Goal: Task Accomplishment & Management: Use online tool/utility

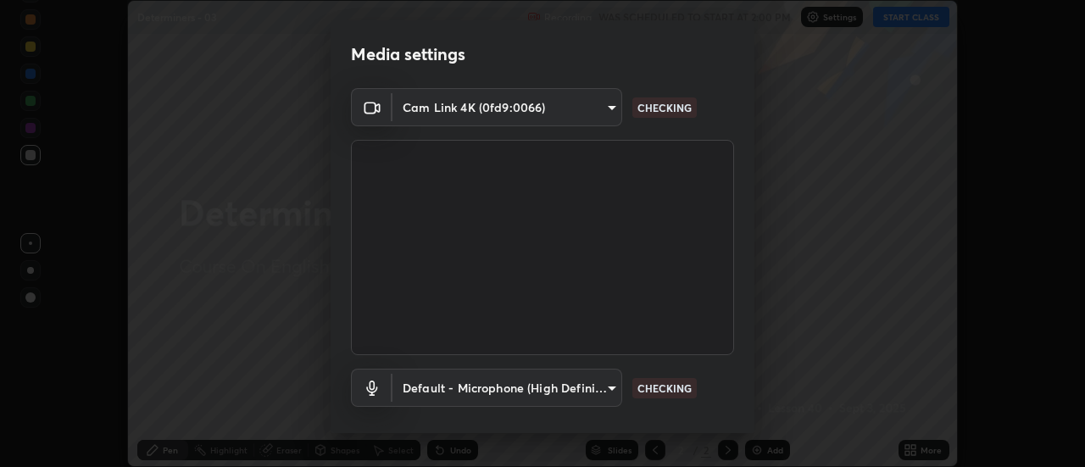
scroll to position [89, 0]
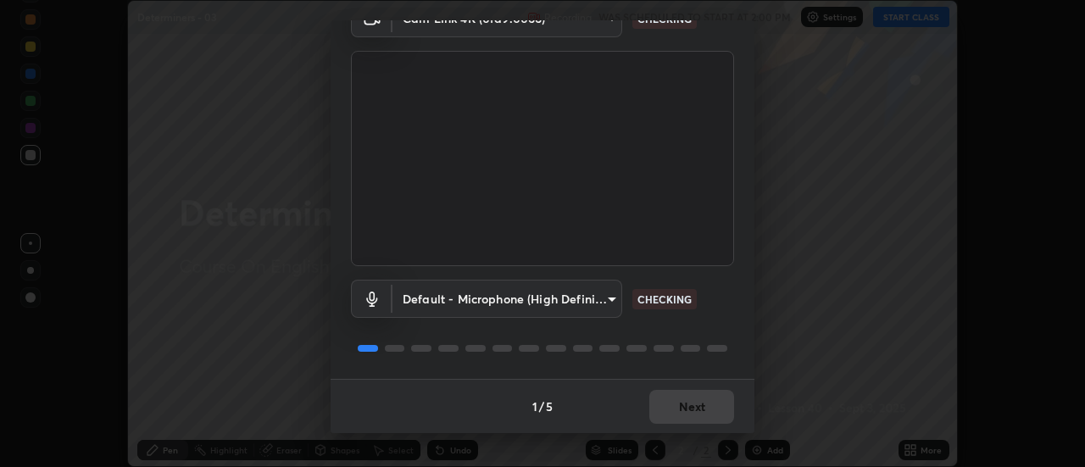
click at [702, 346] on div at bounding box center [542, 348] width 383 height 20
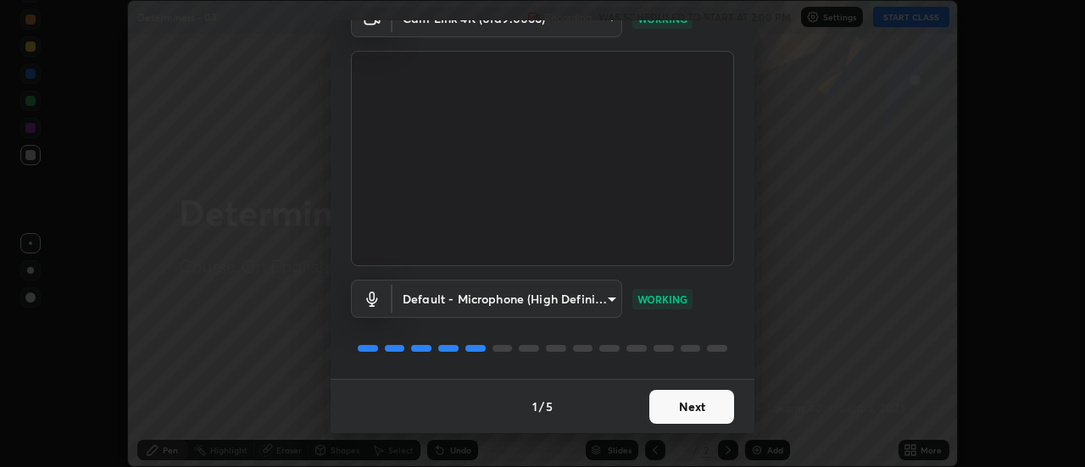
click at [682, 408] on button "Next" at bounding box center [691, 407] width 85 height 34
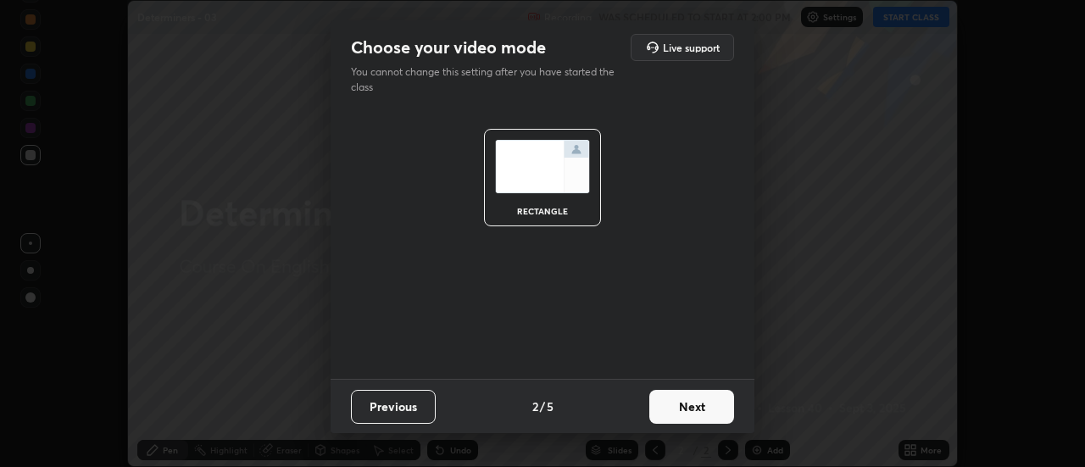
scroll to position [0, 0]
click at [685, 412] on button "Next" at bounding box center [691, 407] width 85 height 34
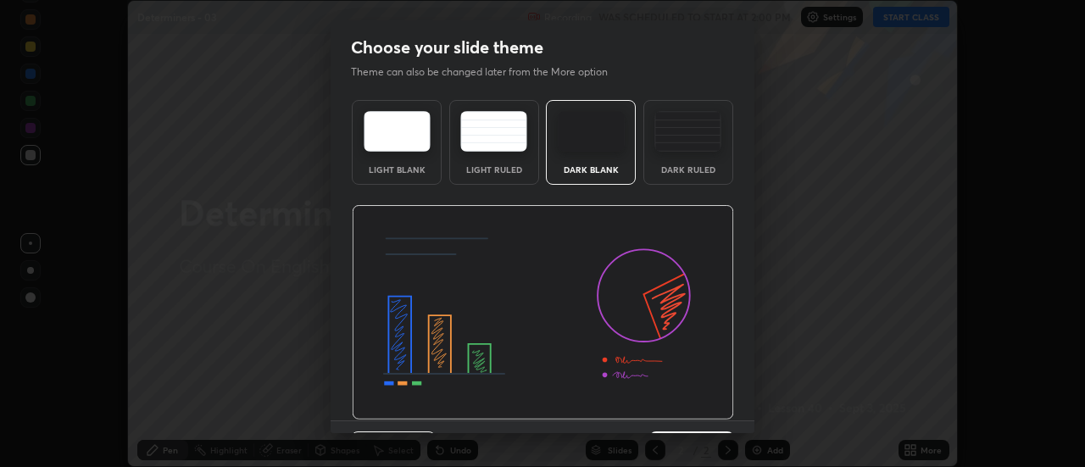
scroll to position [42, 0]
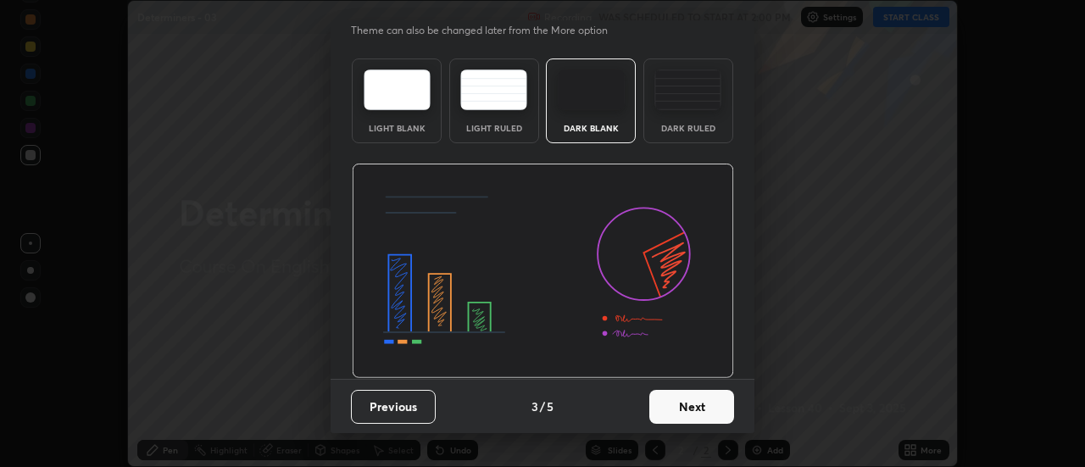
click at [671, 411] on button "Next" at bounding box center [691, 407] width 85 height 34
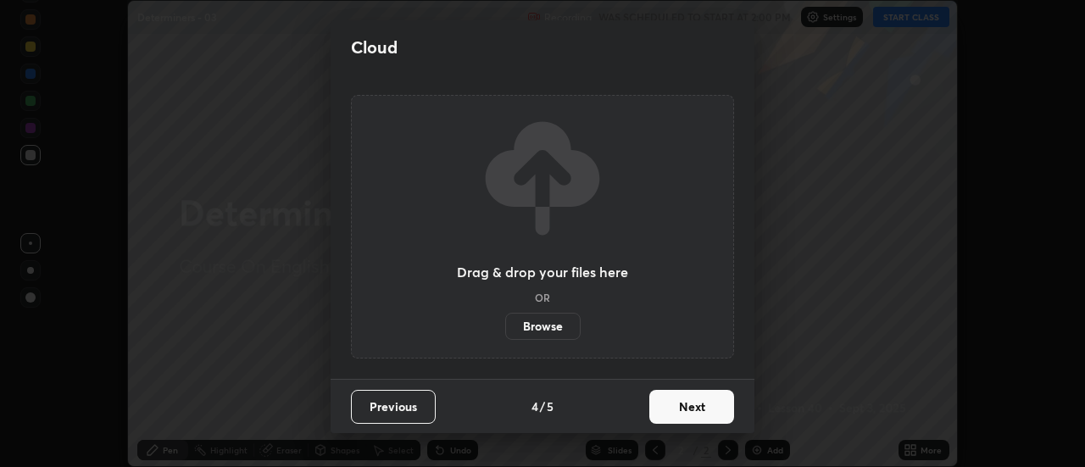
scroll to position [0, 0]
click at [681, 404] on button "Next" at bounding box center [691, 407] width 85 height 34
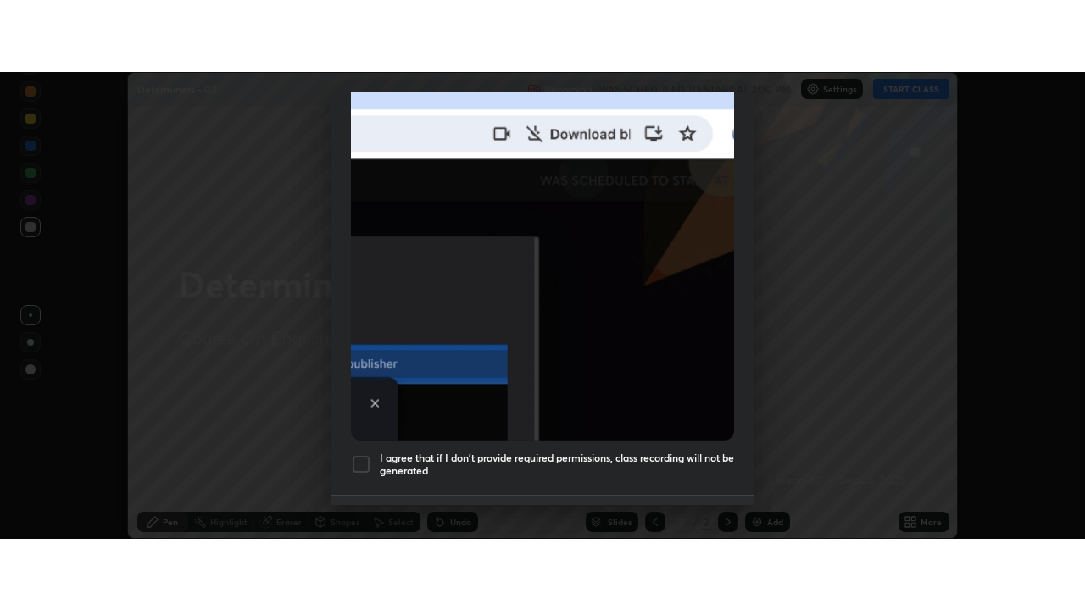
scroll to position [405, 0]
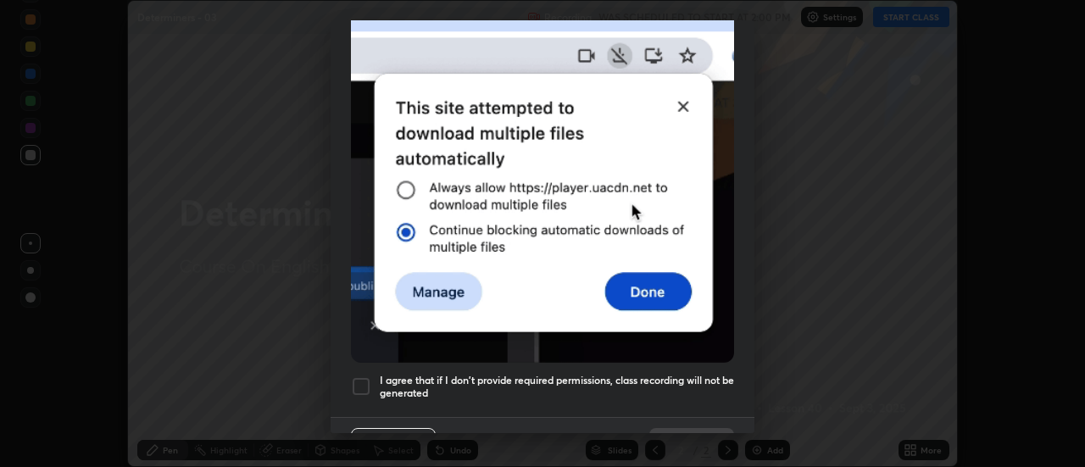
click at [366, 381] on div at bounding box center [361, 386] width 20 height 20
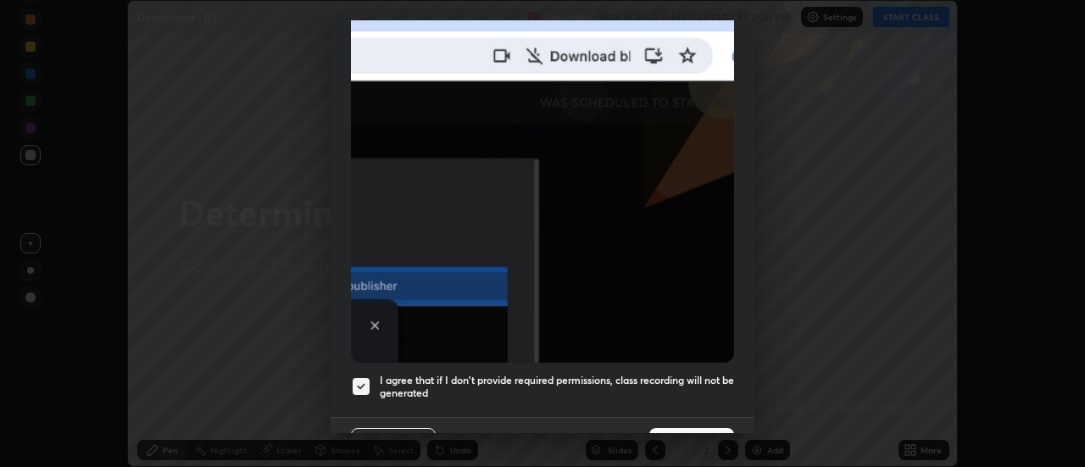
click at [688, 428] on button "Done" at bounding box center [691, 445] width 85 height 34
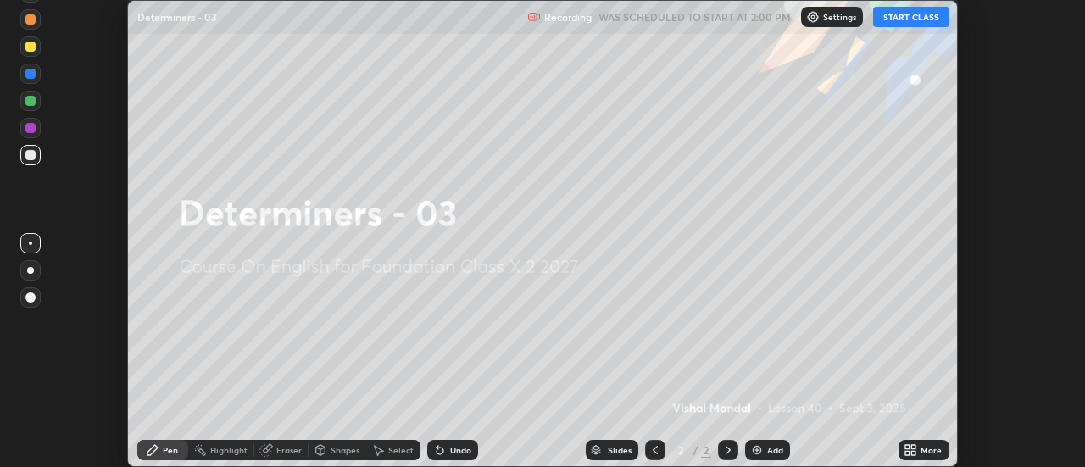
click at [915, 19] on button "START CLASS" at bounding box center [911, 17] width 76 height 20
click at [934, 452] on div "More" at bounding box center [930, 450] width 21 height 8
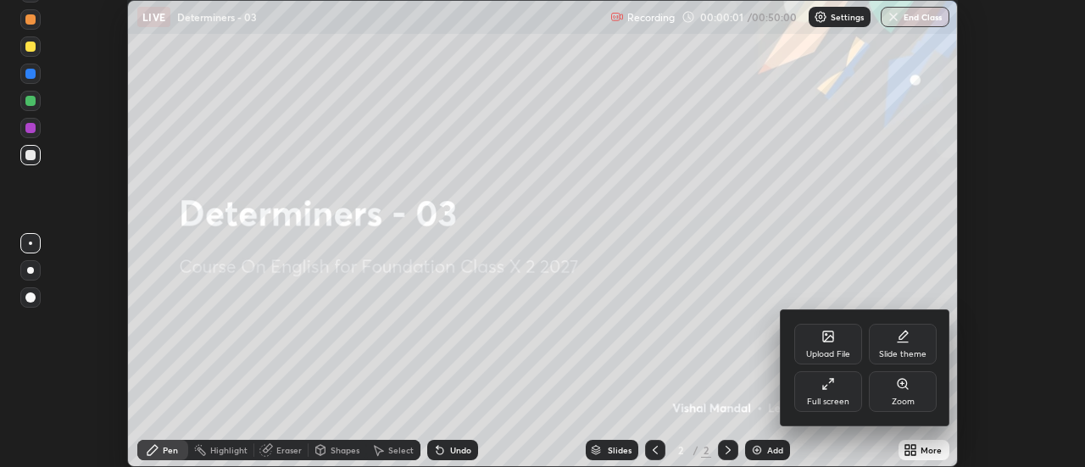
click at [845, 404] on div "Full screen" at bounding box center [828, 401] width 42 height 8
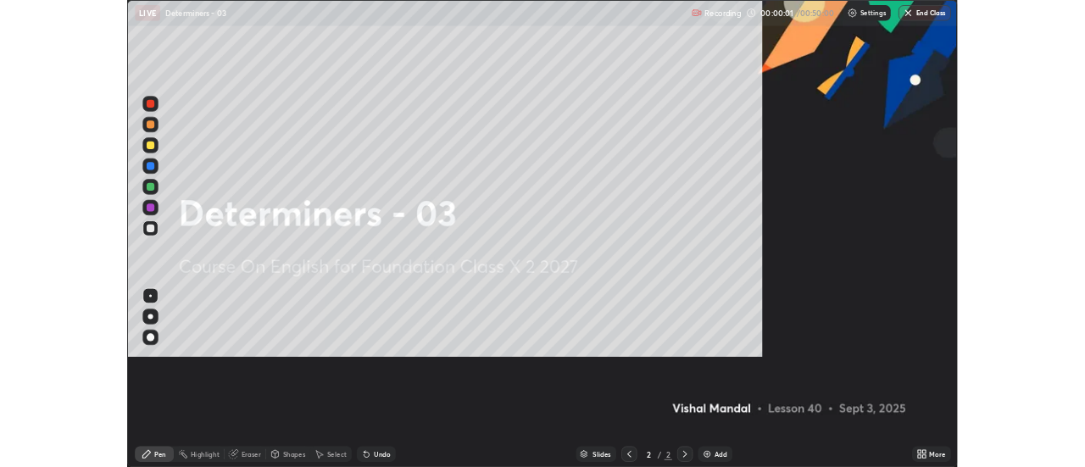
scroll to position [610, 1085]
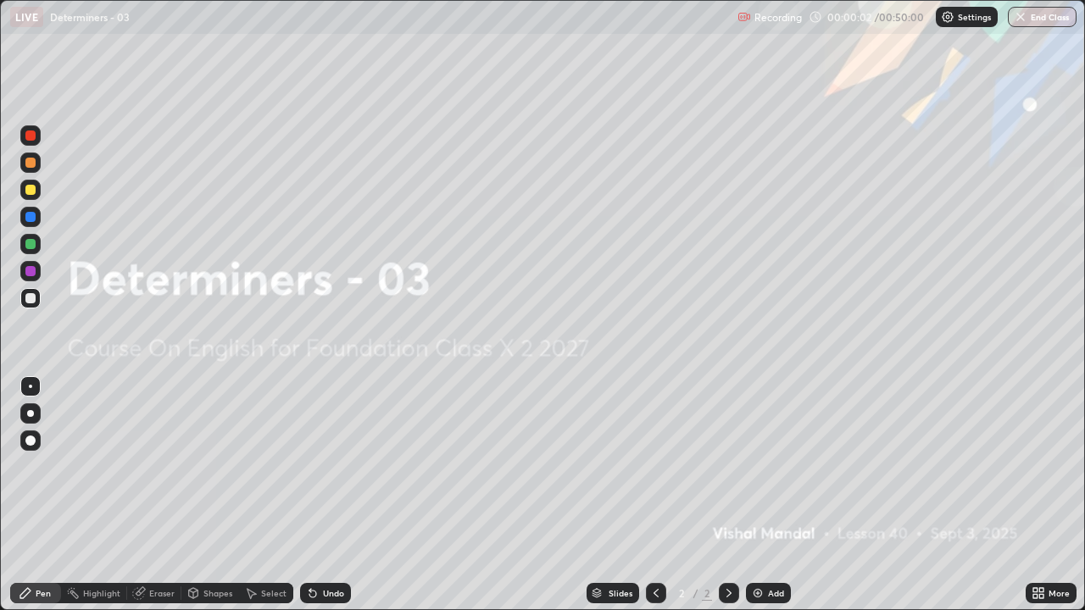
click at [1052, 466] on div "More" at bounding box center [1058, 593] width 21 height 8
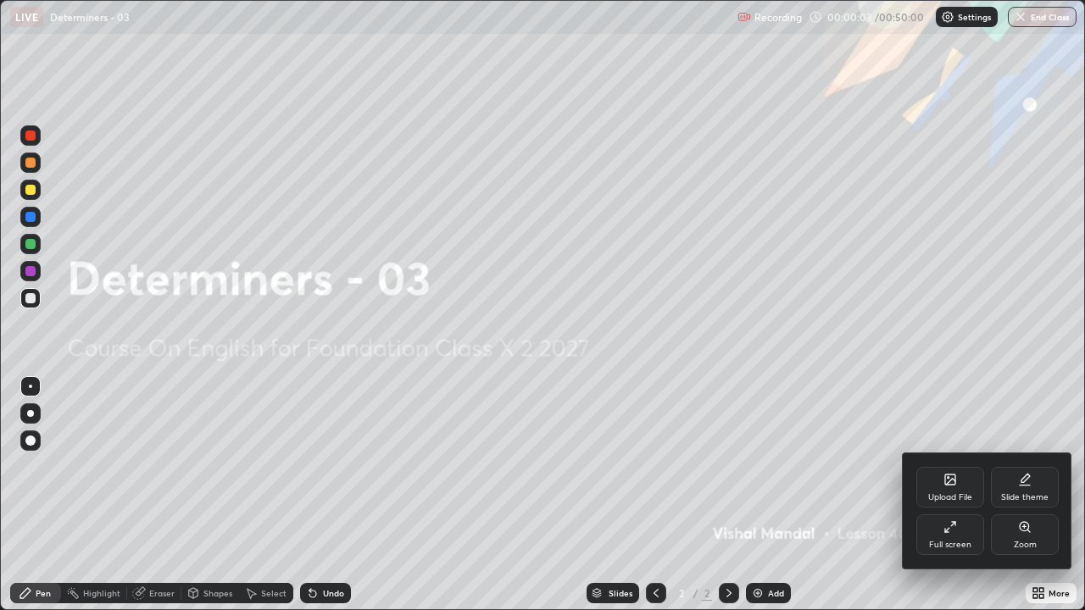
click at [955, 466] on div "Upload File" at bounding box center [950, 487] width 68 height 41
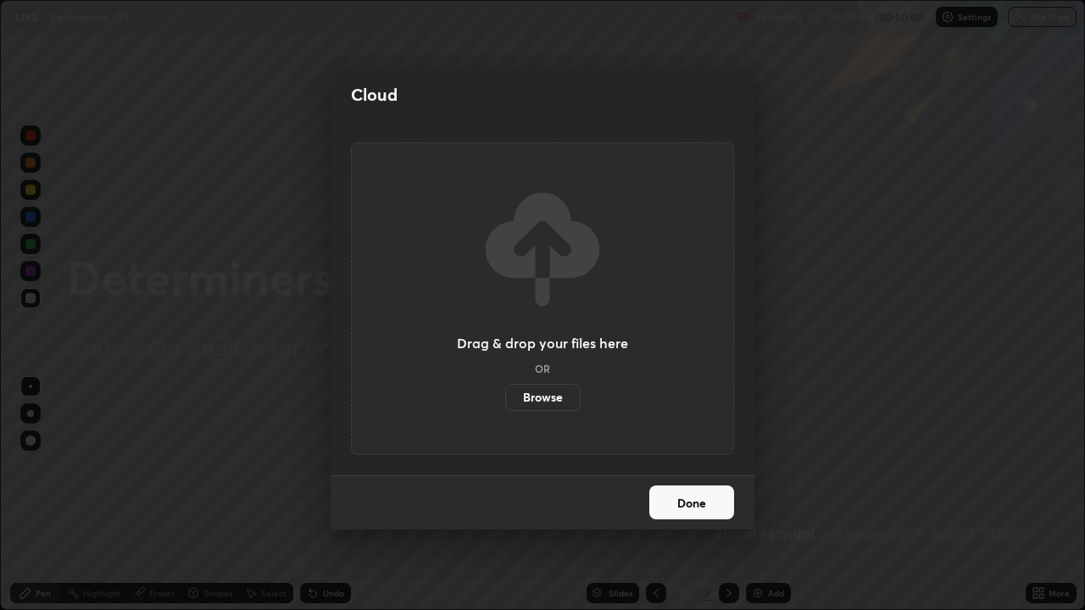
click at [541, 399] on label "Browse" at bounding box center [542, 397] width 75 height 27
click at [505, 399] on input "Browse" at bounding box center [505, 397] width 0 height 27
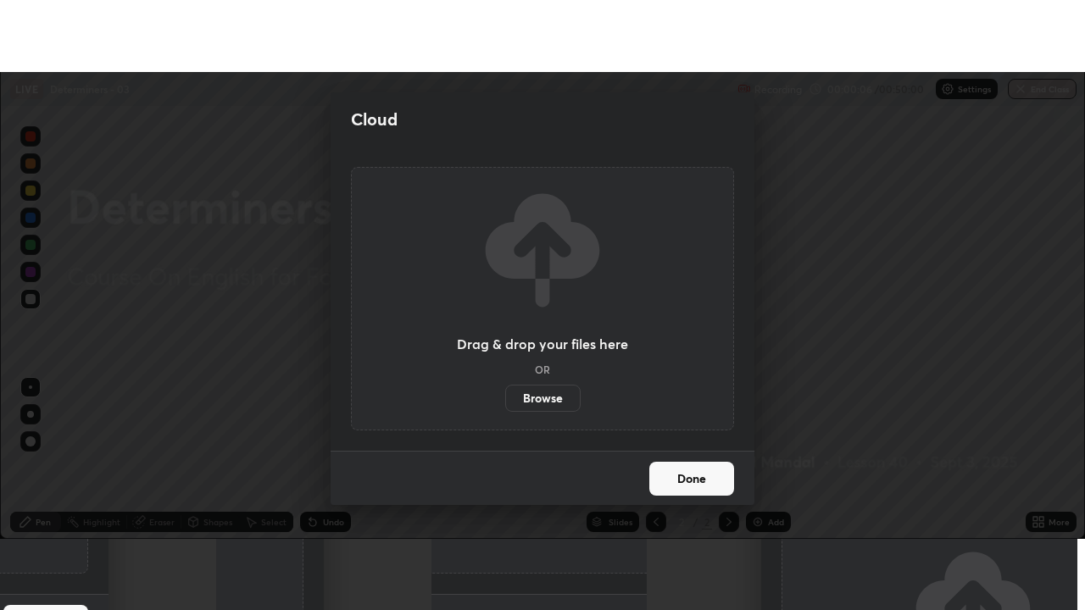
scroll to position [84264, 83647]
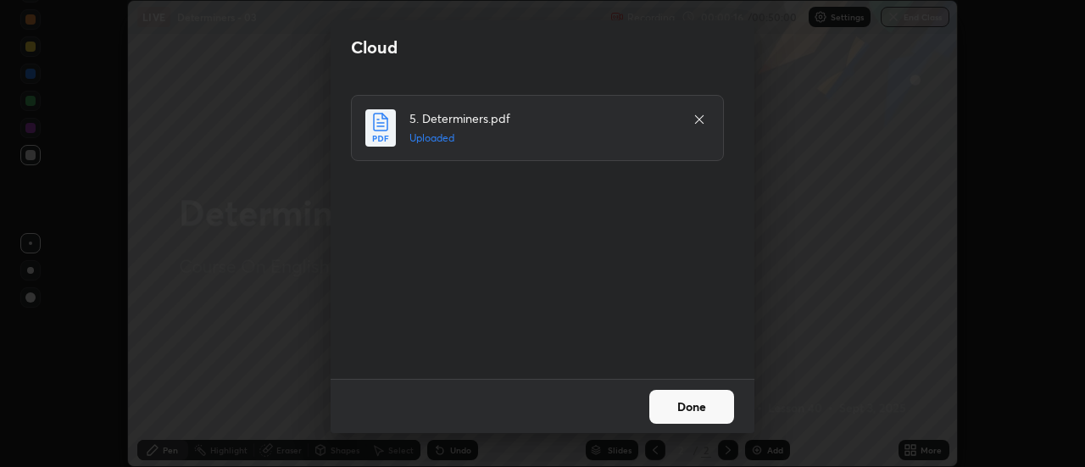
click at [682, 408] on button "Done" at bounding box center [691, 407] width 85 height 34
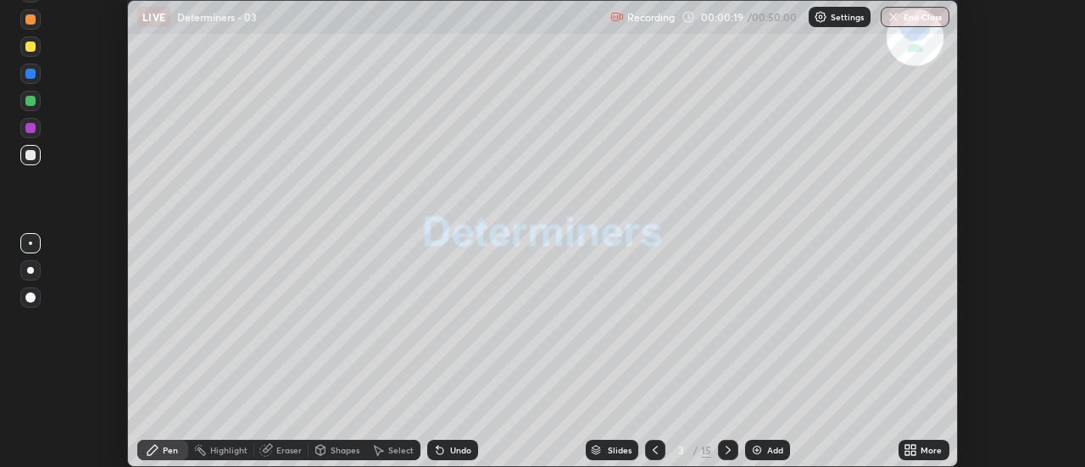
click at [916, 445] on icon at bounding box center [914, 447] width 4 height 4
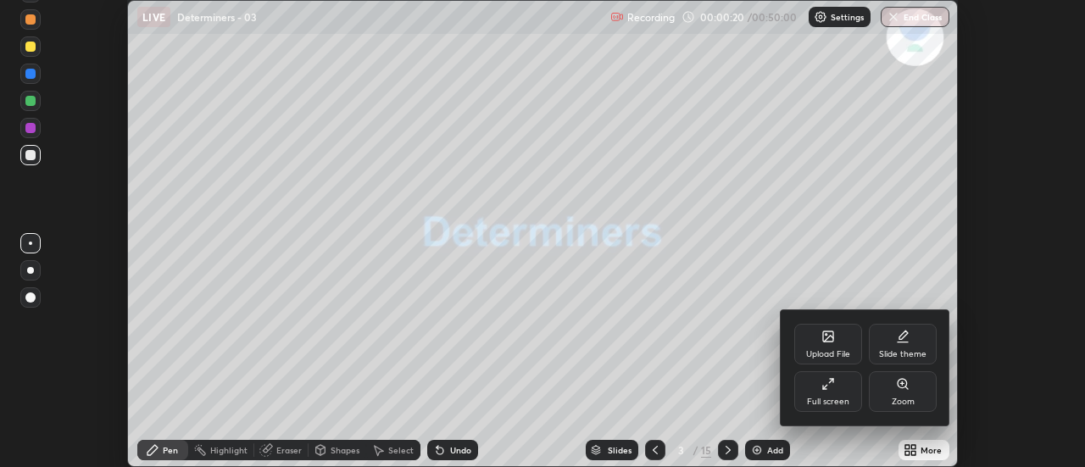
click at [837, 397] on div "Full screen" at bounding box center [828, 401] width 42 height 8
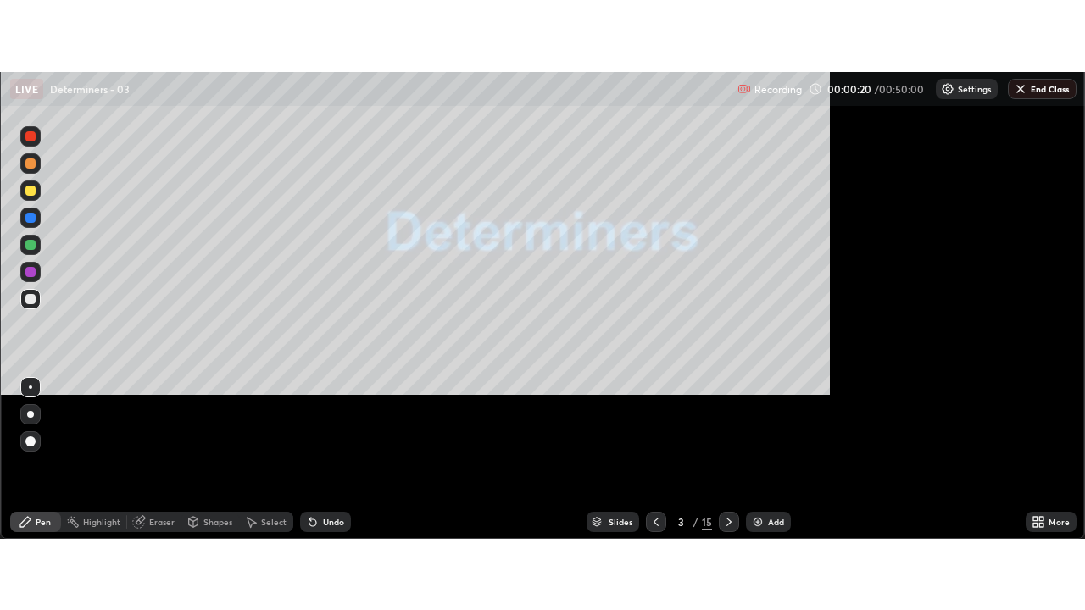
scroll to position [610, 1085]
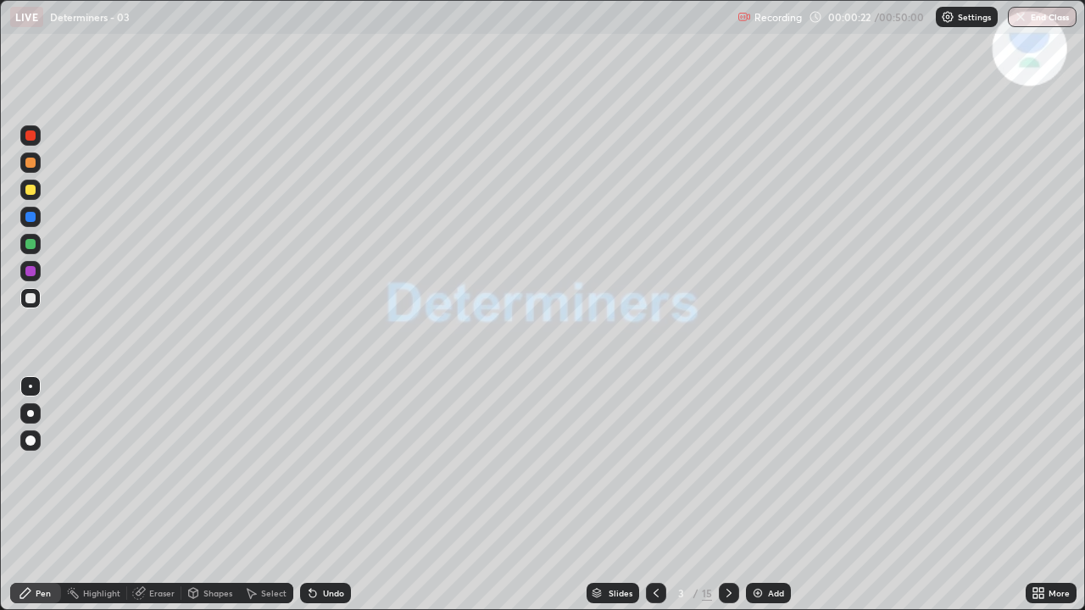
click at [622, 466] on div "Slides" at bounding box center [620, 593] width 24 height 8
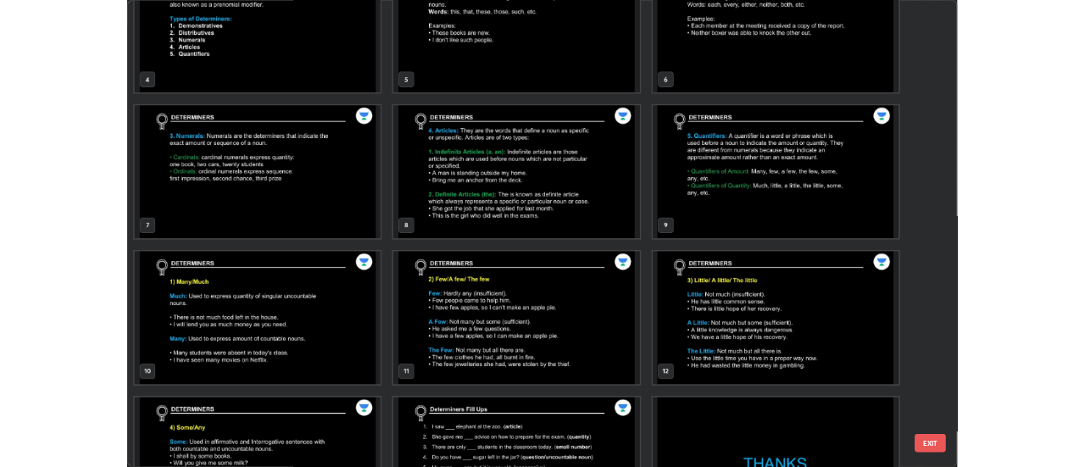
scroll to position [343, 0]
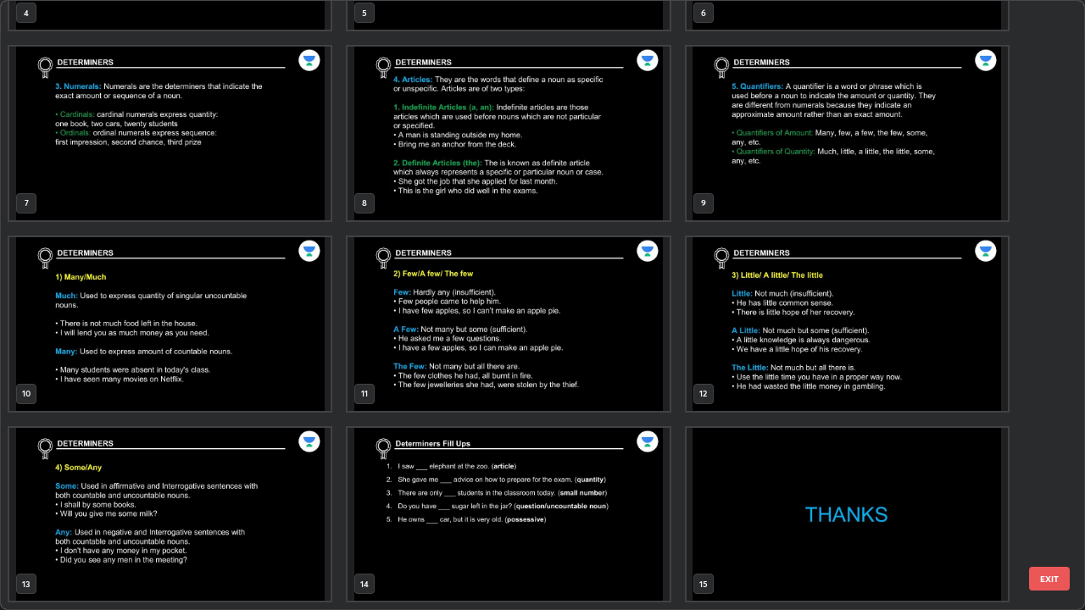
click at [574, 349] on img "grid" at bounding box center [507, 324] width 321 height 174
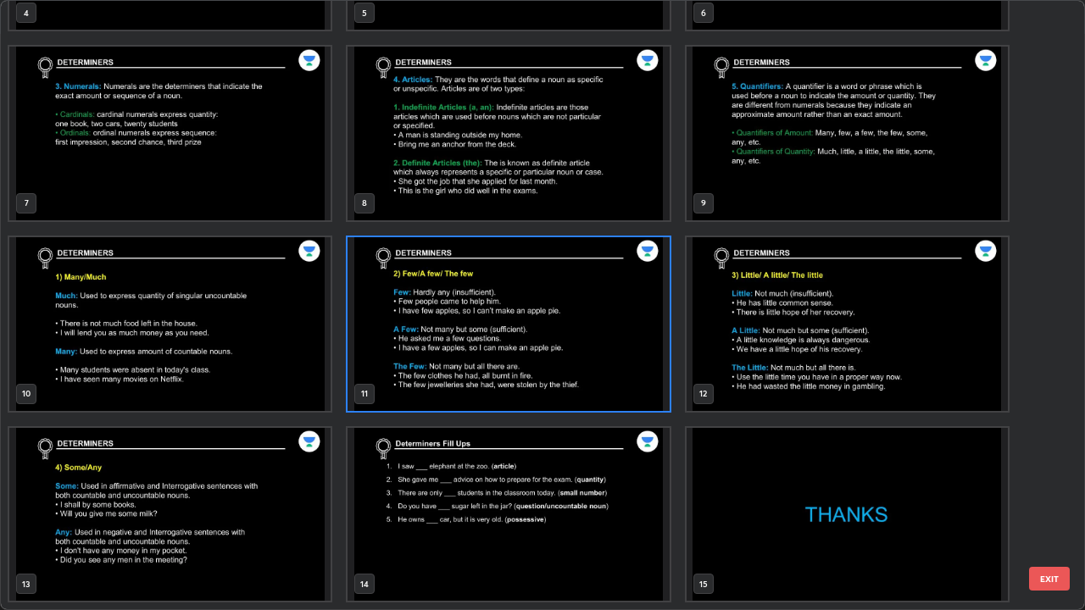
click at [616, 360] on img "grid" at bounding box center [507, 324] width 321 height 174
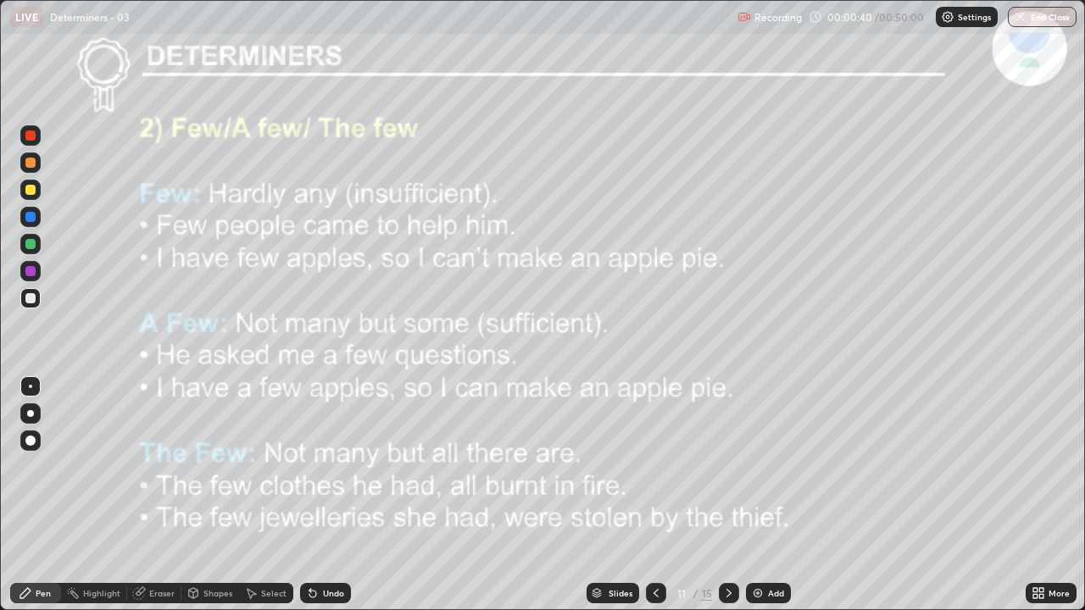
click at [613, 361] on img "grid" at bounding box center [507, 324] width 321 height 174
click at [733, 466] on icon at bounding box center [729, 593] width 14 height 14
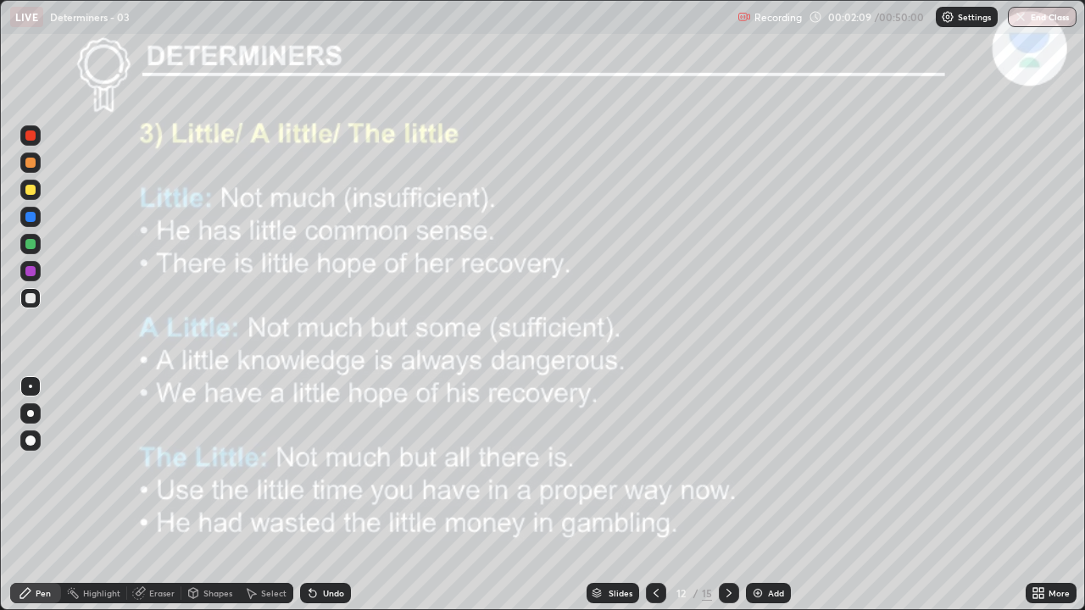
click at [661, 466] on div at bounding box center [656, 593] width 20 height 20
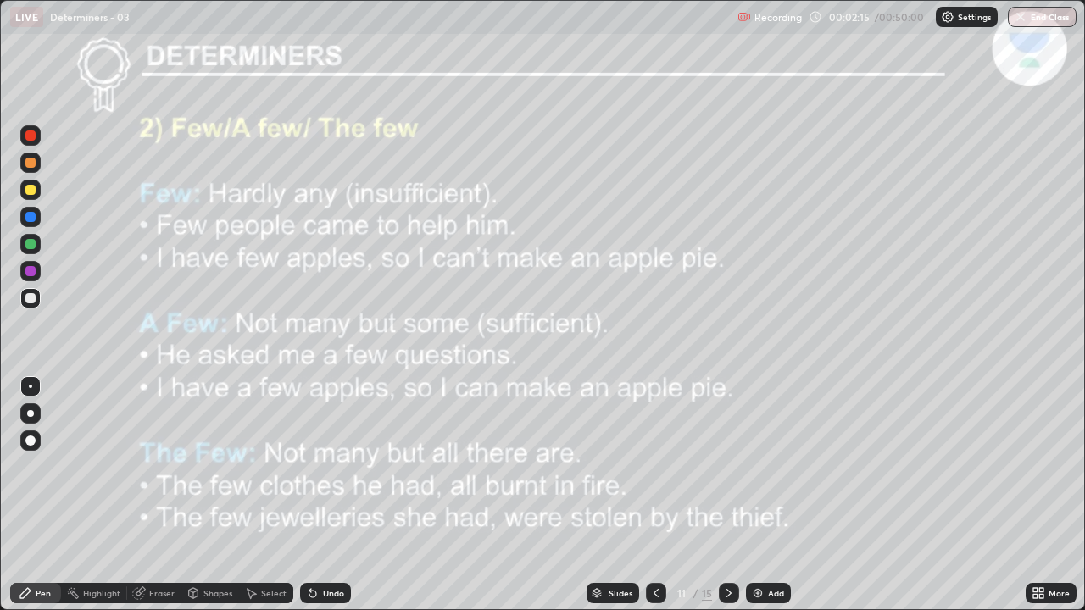
click at [735, 466] on div at bounding box center [729, 593] width 20 height 20
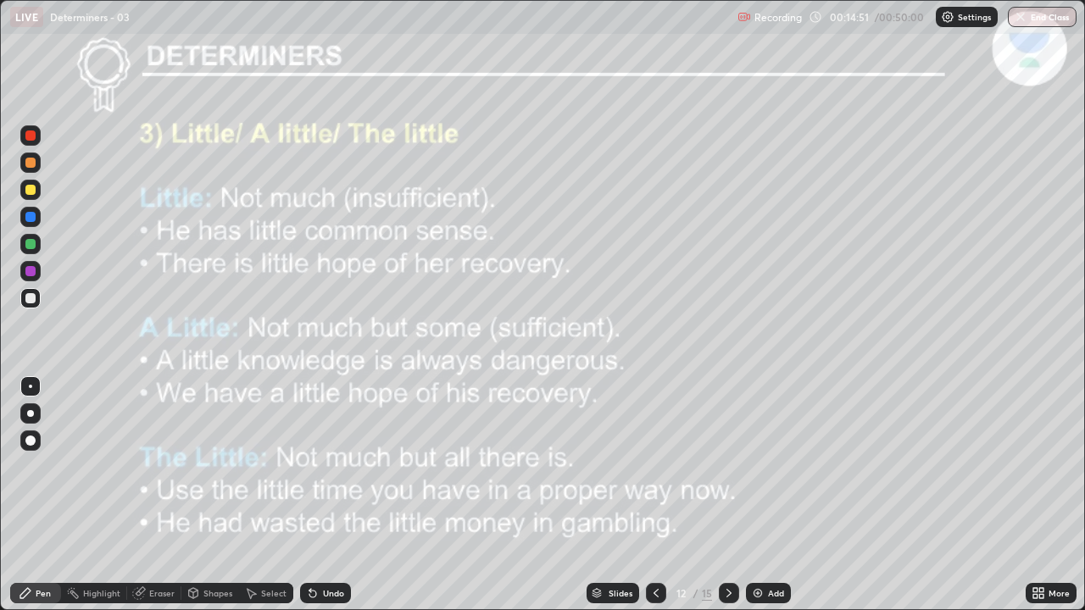
click at [726, 466] on icon at bounding box center [729, 593] width 14 height 14
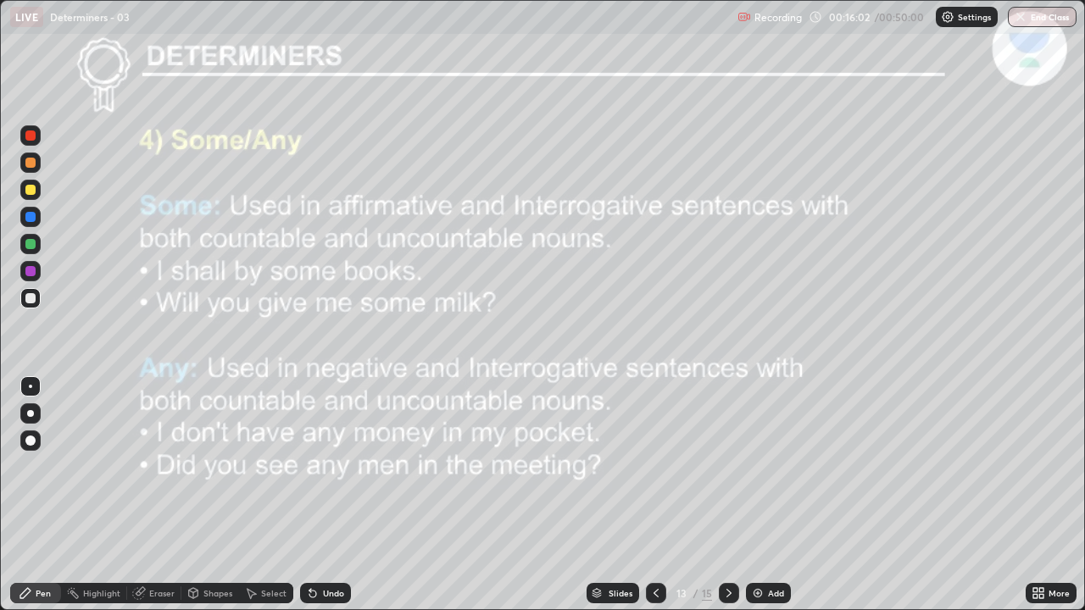
click at [32, 210] on div at bounding box center [30, 217] width 20 height 20
click at [153, 466] on div "Eraser" at bounding box center [161, 593] width 25 height 8
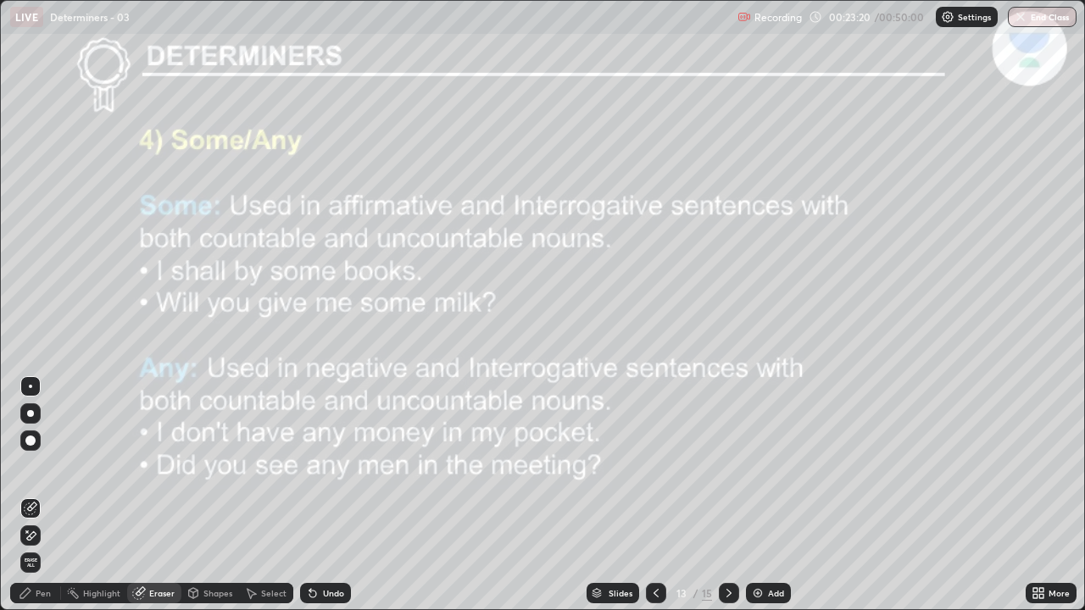
click at [30, 466] on span "Erase all" at bounding box center [30, 563] width 19 height 10
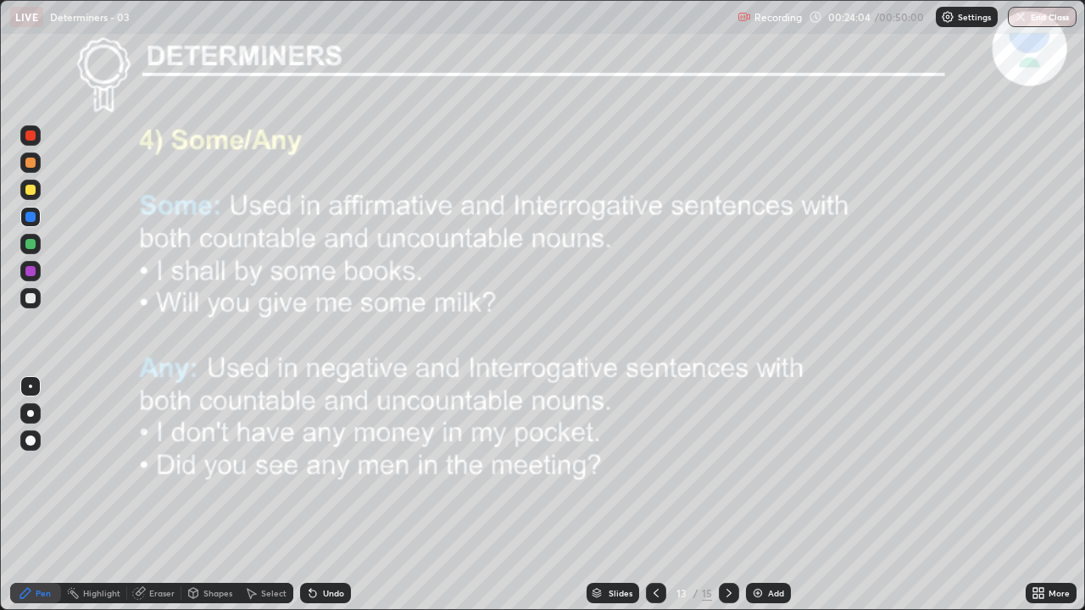
click at [727, 466] on icon at bounding box center [729, 593] width 14 height 14
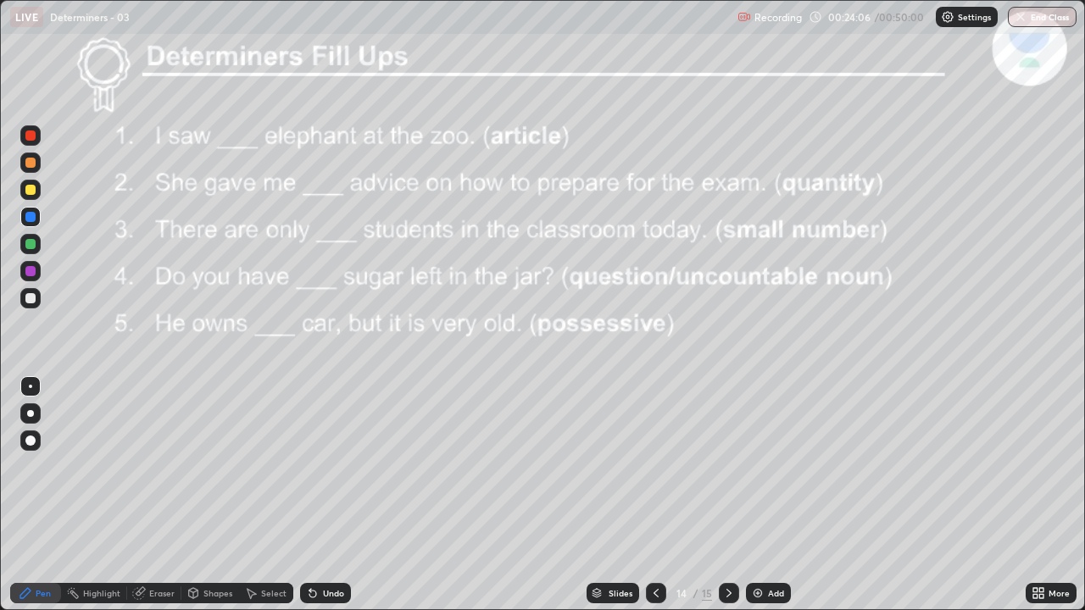
click at [725, 466] on icon at bounding box center [729, 593] width 14 height 14
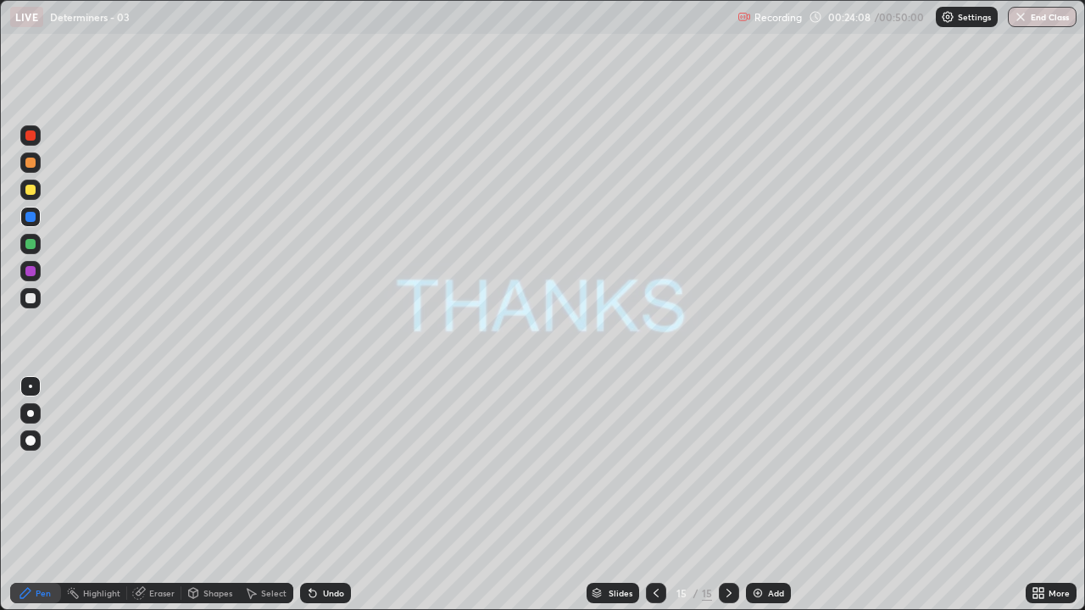
click at [1042, 466] on icon at bounding box center [1041, 596] width 4 height 4
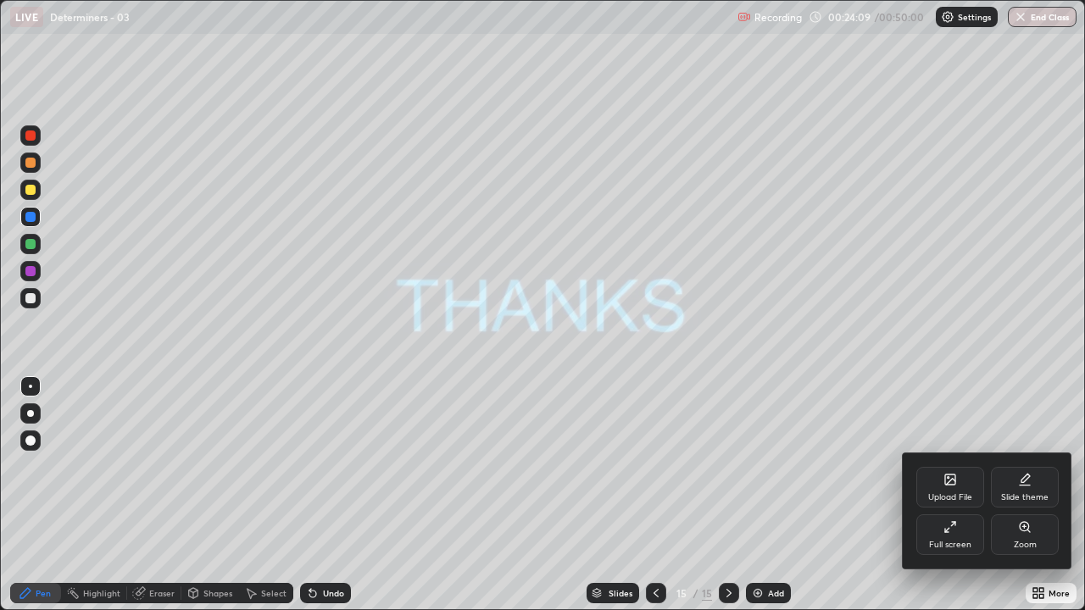
click at [955, 466] on div "Upload File" at bounding box center [950, 497] width 44 height 8
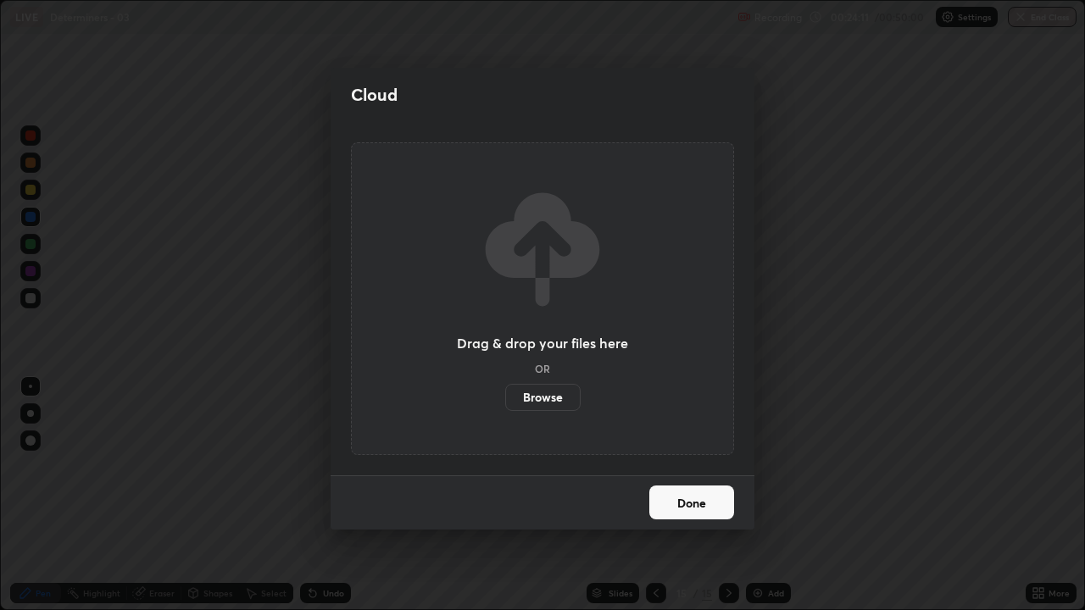
click at [563, 401] on label "Browse" at bounding box center [542, 397] width 75 height 27
click at [505, 401] on input "Browse" at bounding box center [505, 397] width 0 height 27
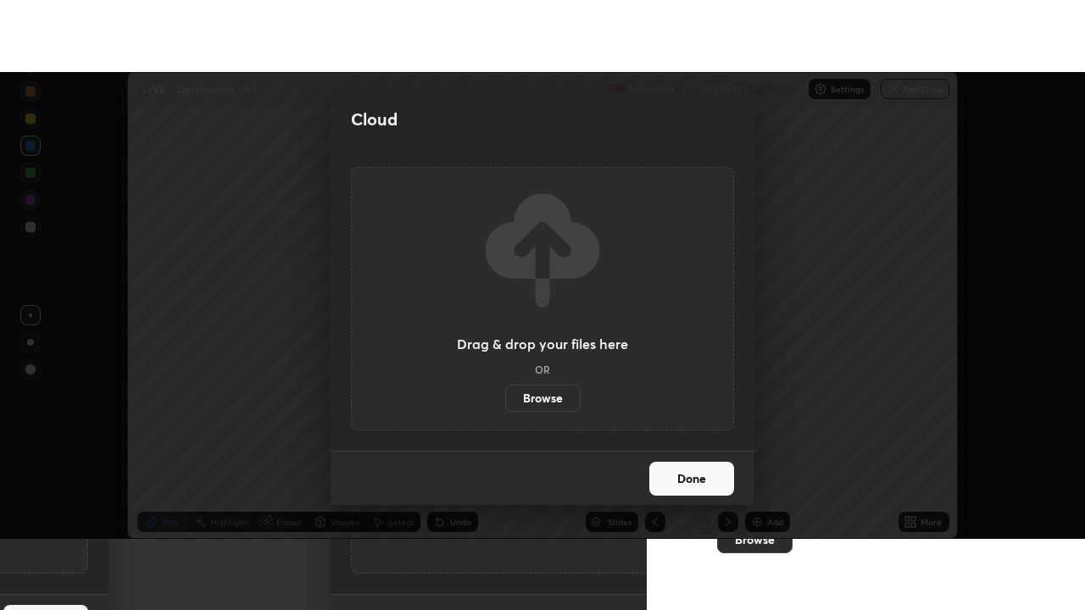
scroll to position [84264, 83647]
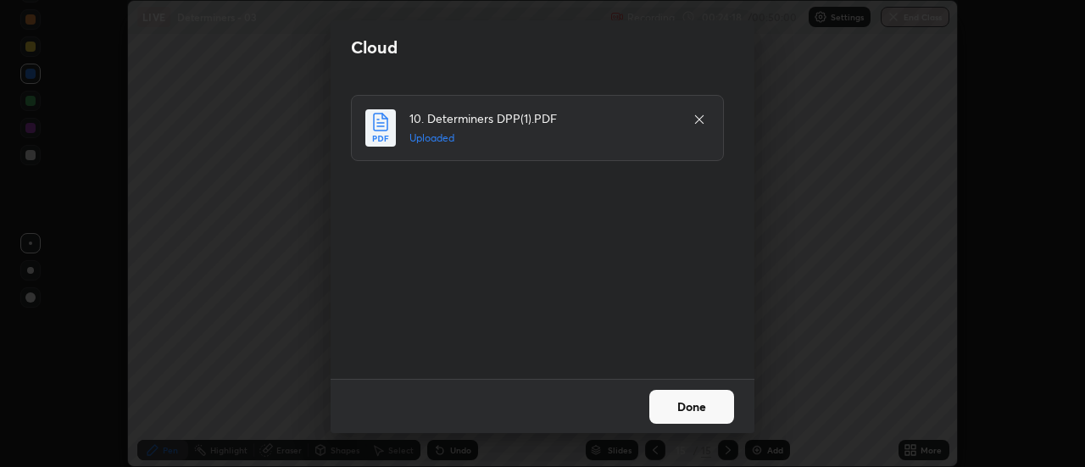
click at [676, 404] on button "Done" at bounding box center [691, 407] width 85 height 34
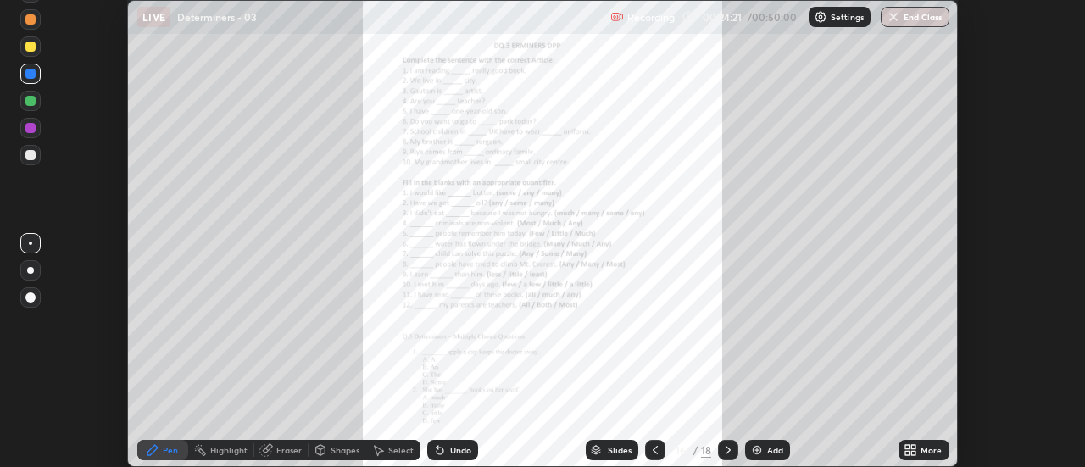
click at [927, 454] on div "More" at bounding box center [930, 450] width 21 height 8
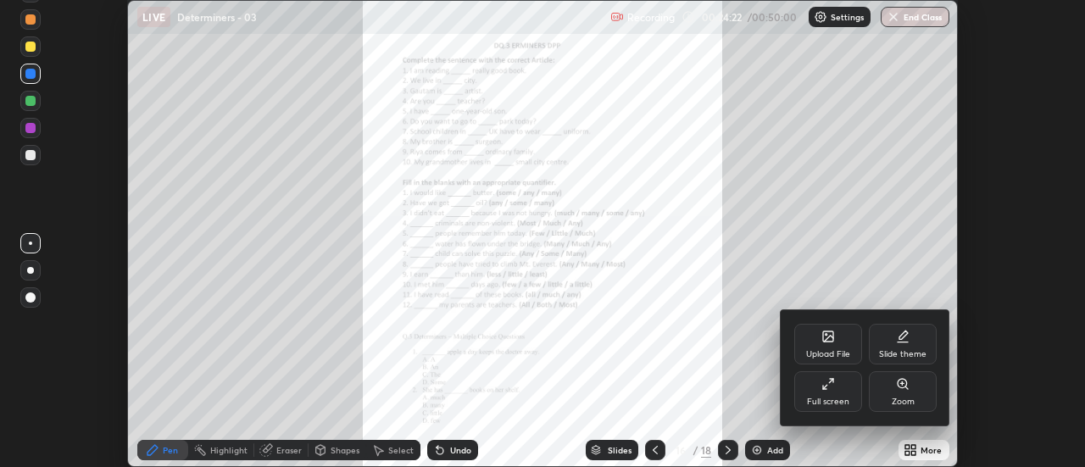
click at [839, 395] on div "Full screen" at bounding box center [828, 391] width 68 height 41
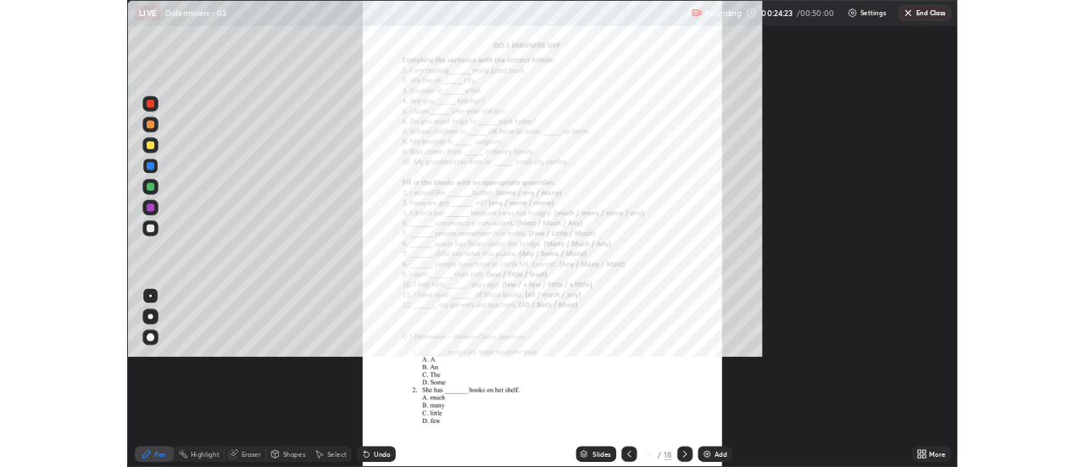
scroll to position [610, 1085]
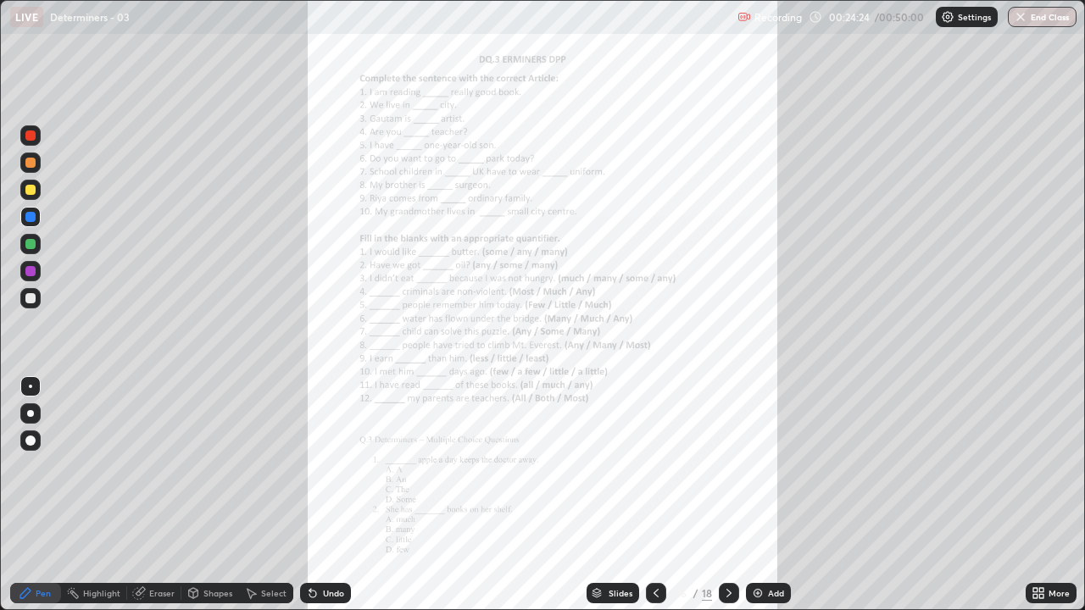
click at [1046, 466] on div "More" at bounding box center [1050, 593] width 51 height 20
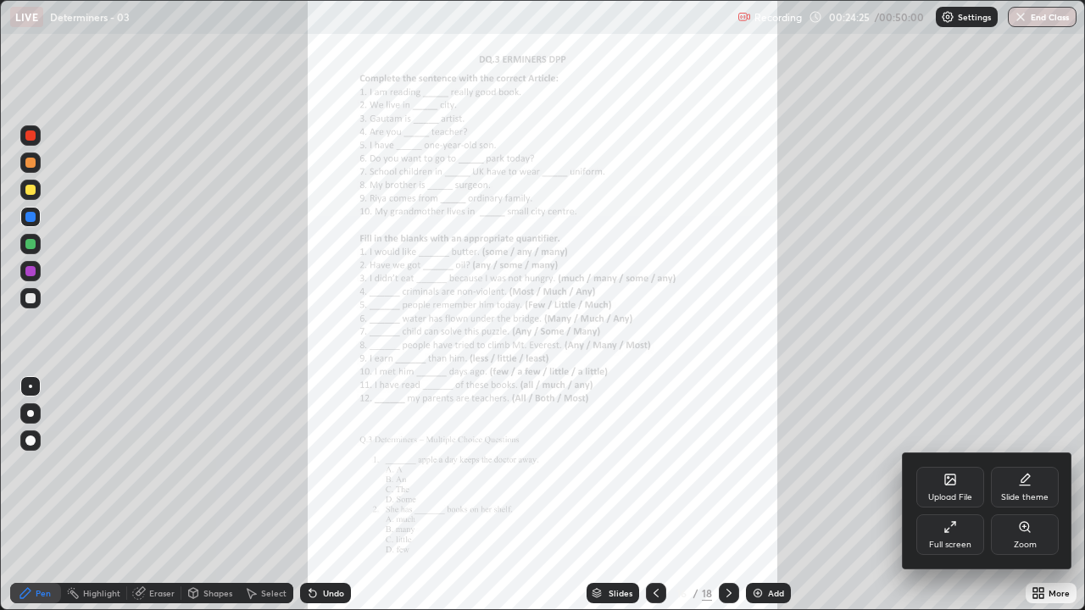
click at [1018, 466] on div "Zoom" at bounding box center [1024, 545] width 23 height 8
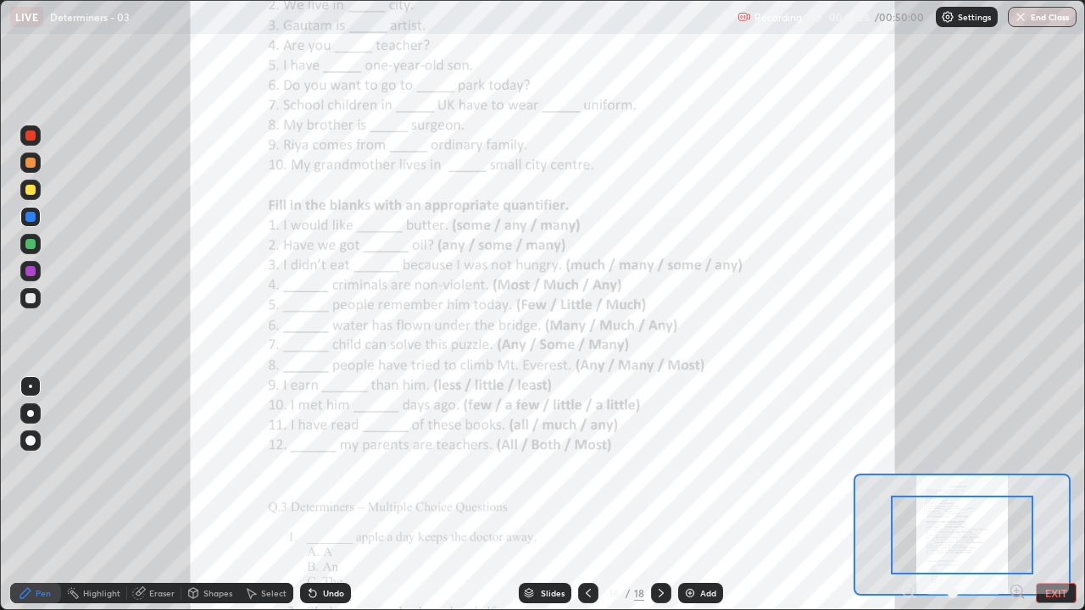
click at [1016, 466] on icon at bounding box center [1016, 591] width 4 height 0
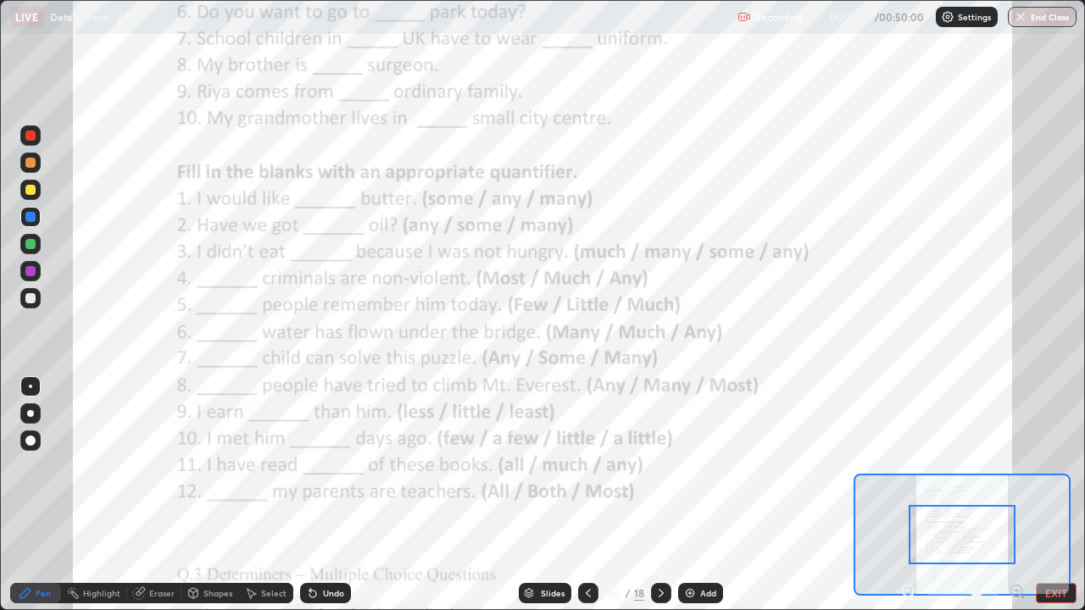
click at [1015, 466] on icon at bounding box center [1016, 591] width 4 height 0
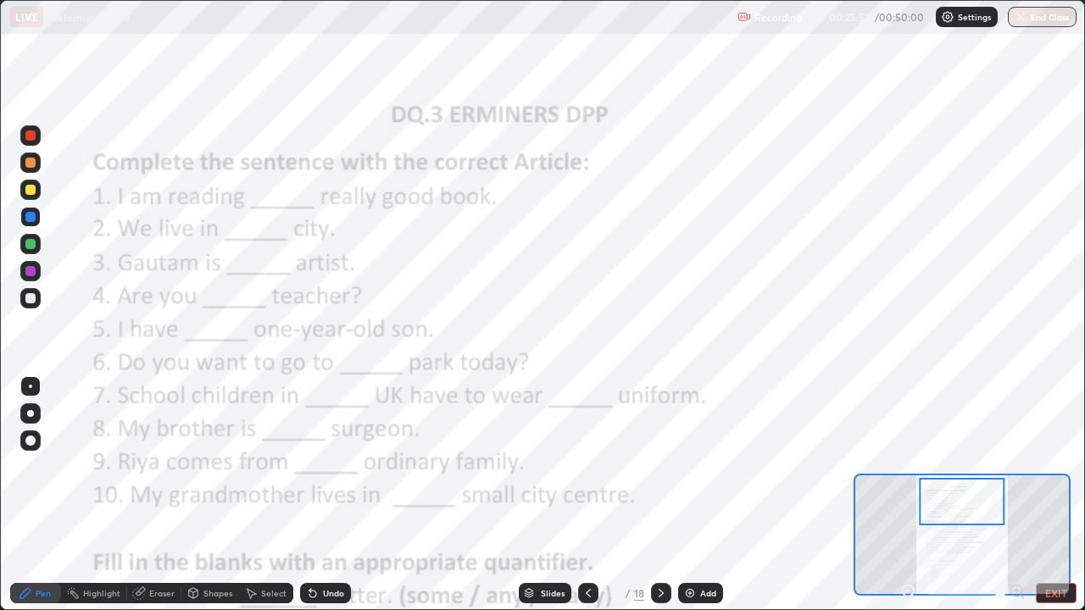
click at [153, 466] on div "Eraser" at bounding box center [161, 593] width 25 height 8
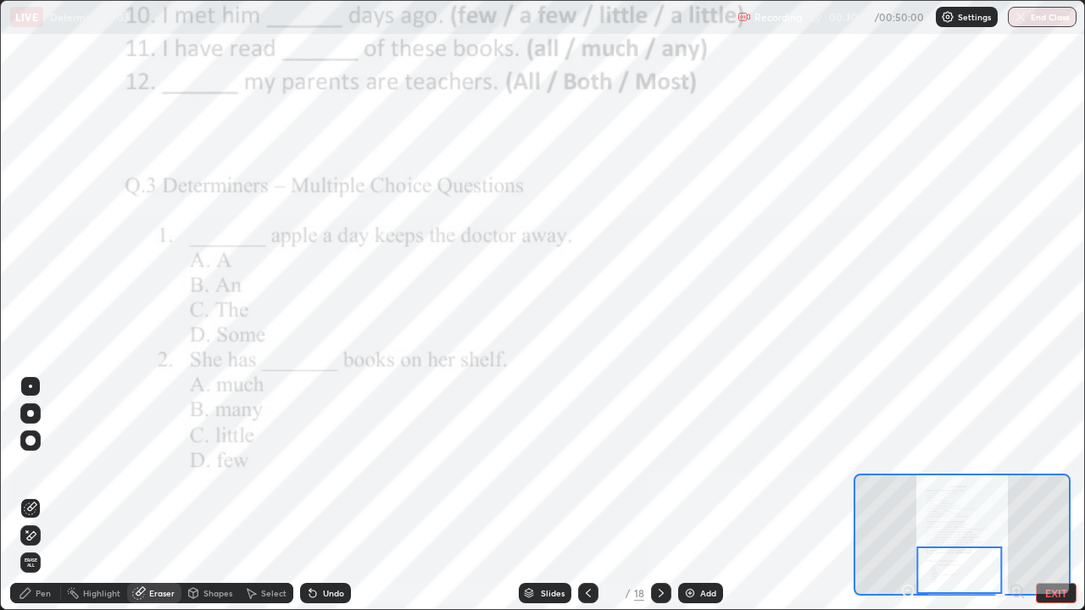
click at [658, 466] on icon at bounding box center [661, 593] width 14 height 14
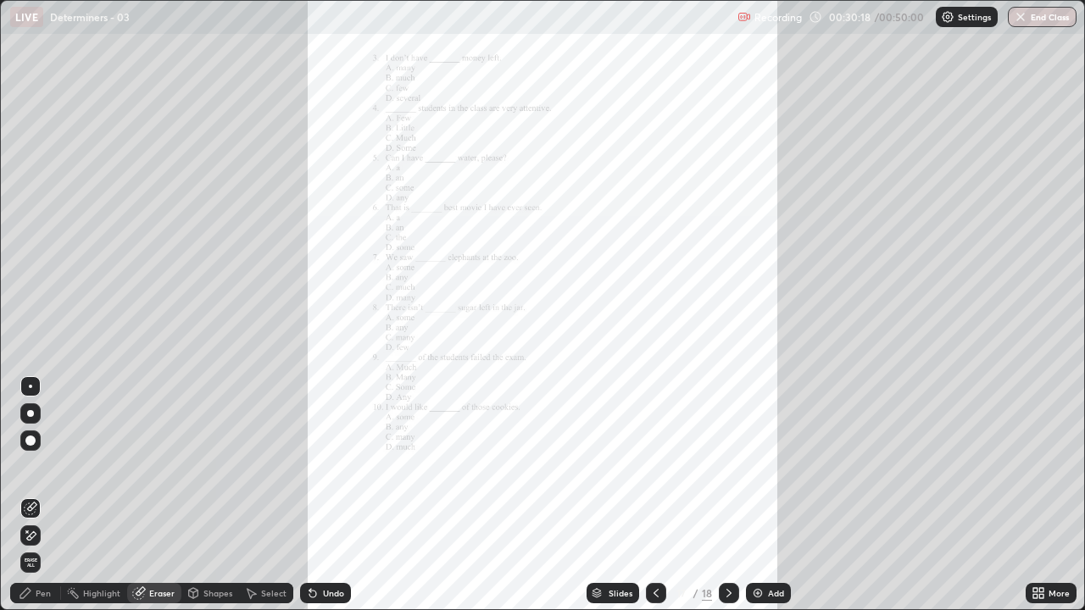
click at [654, 466] on icon at bounding box center [656, 593] width 14 height 14
click at [735, 466] on div at bounding box center [729, 593] width 20 height 20
click at [1041, 466] on icon at bounding box center [1041, 596] width 4 height 4
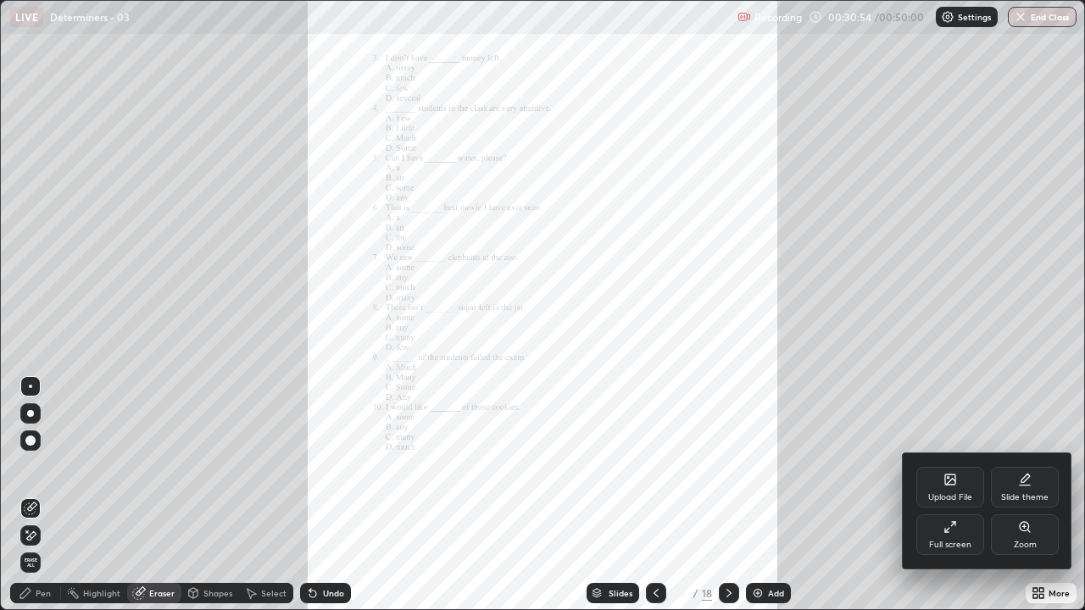
click at [1016, 466] on div "Zoom" at bounding box center [1024, 545] width 23 height 8
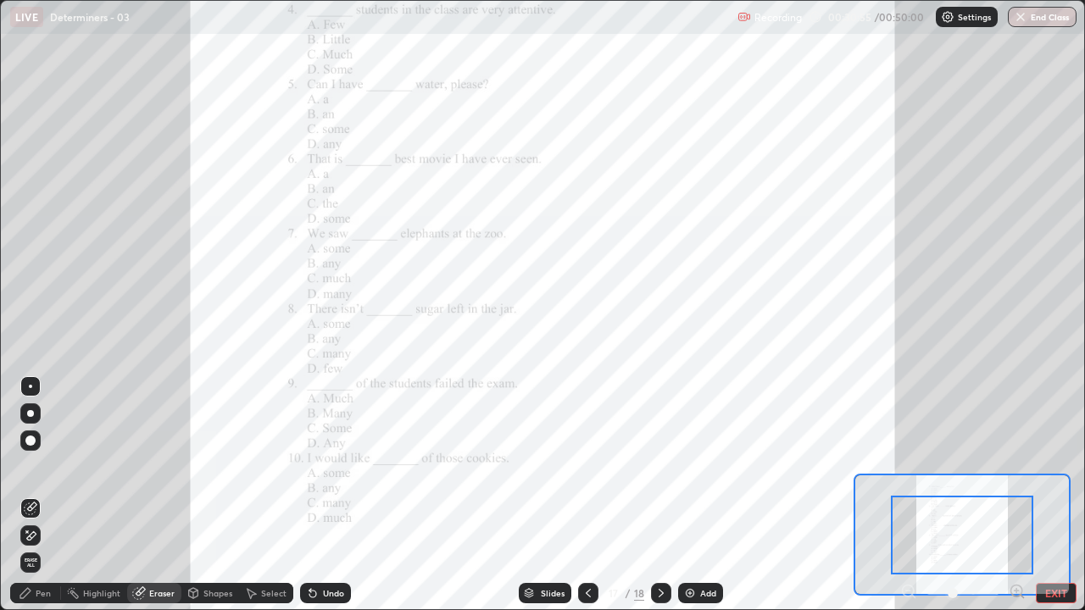
click at [1016, 466] on icon at bounding box center [1016, 591] width 4 height 0
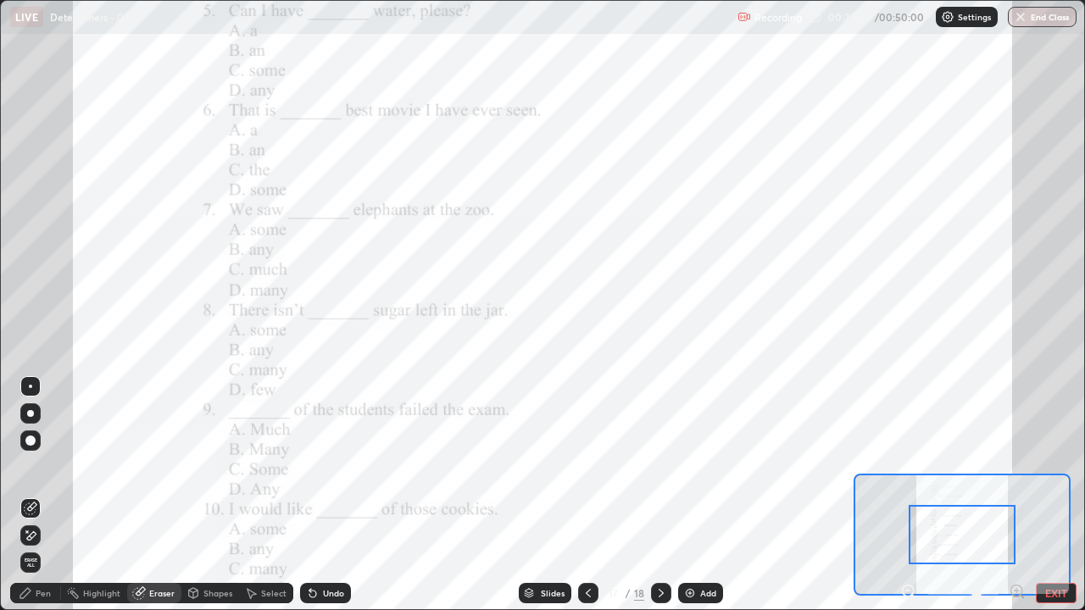
click at [1018, 466] on icon at bounding box center [1016, 591] width 4 height 0
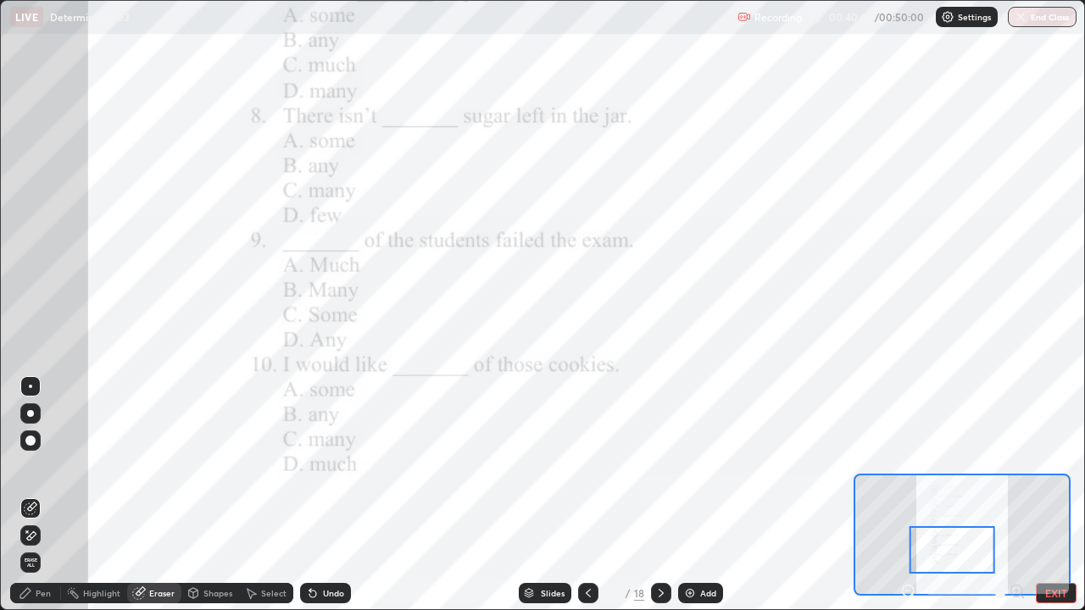
click at [1047, 20] on button "End Class" at bounding box center [1041, 17] width 69 height 20
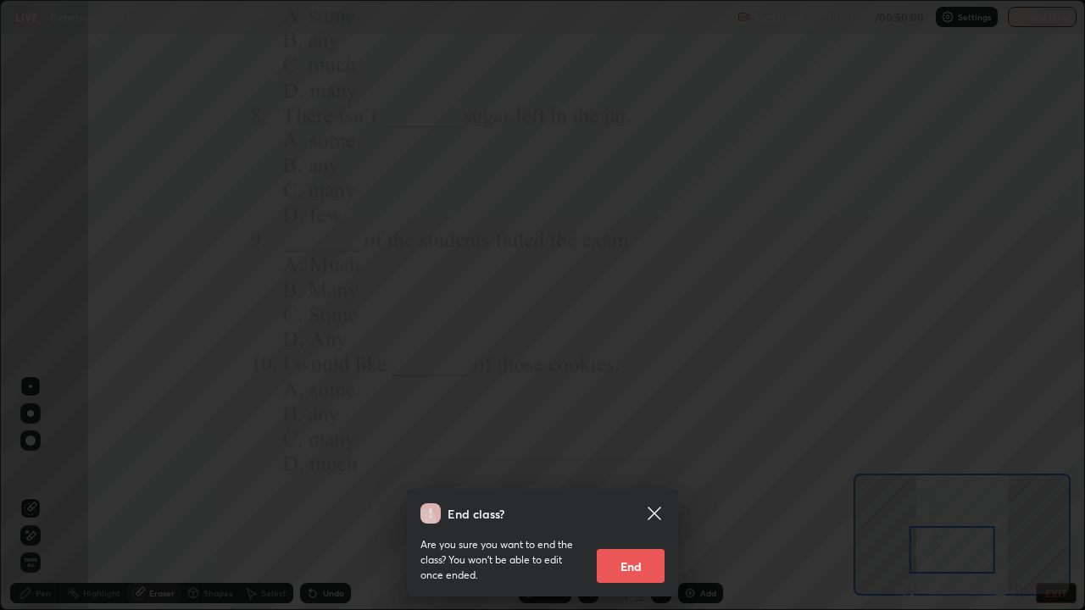
click at [641, 466] on button "End" at bounding box center [631, 566] width 68 height 34
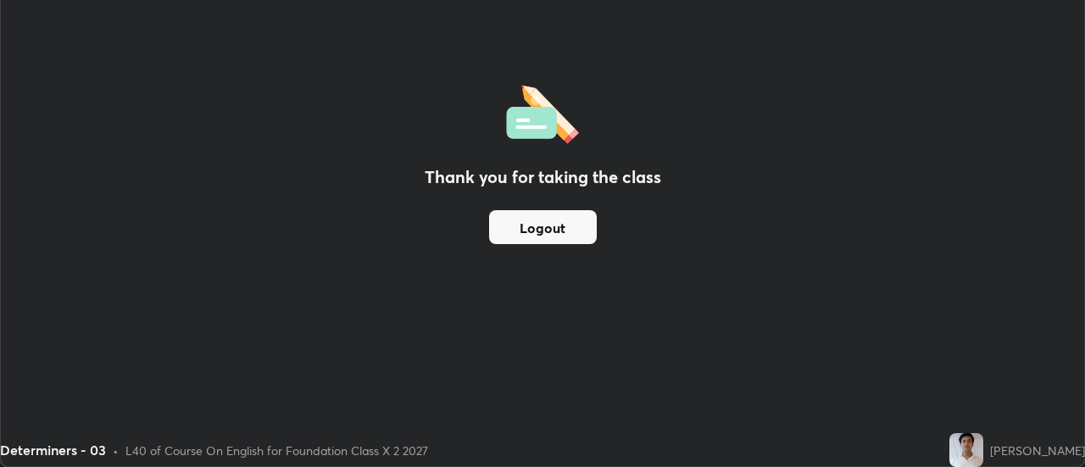
scroll to position [84264, 83647]
